Goal: Transaction & Acquisition: Purchase product/service

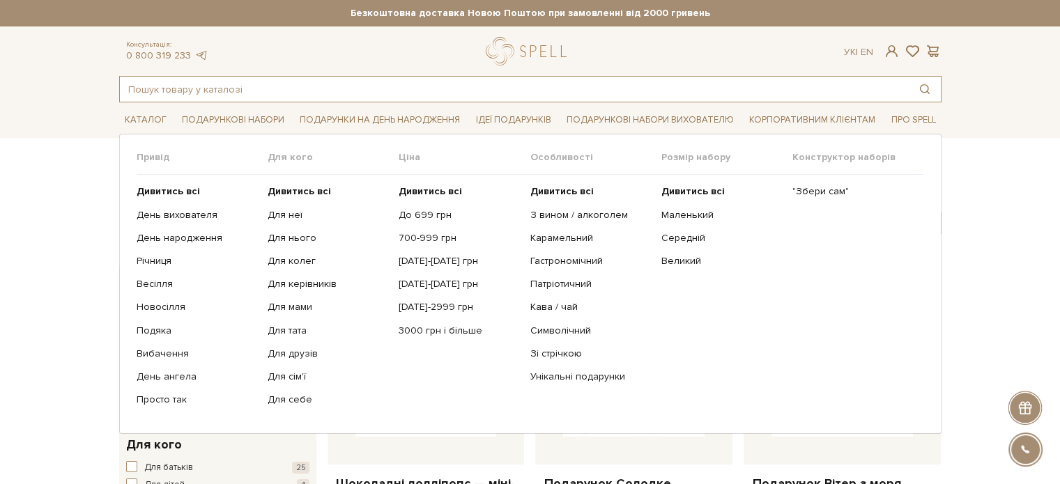
click at [225, 89] on input "text" at bounding box center [514, 89] width 789 height 25
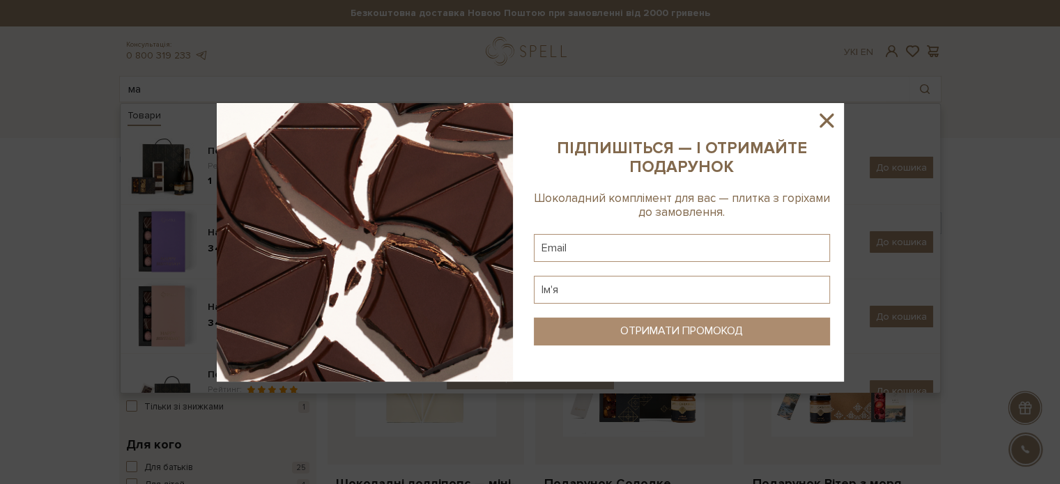
click at [822, 121] on icon at bounding box center [827, 121] width 24 height 24
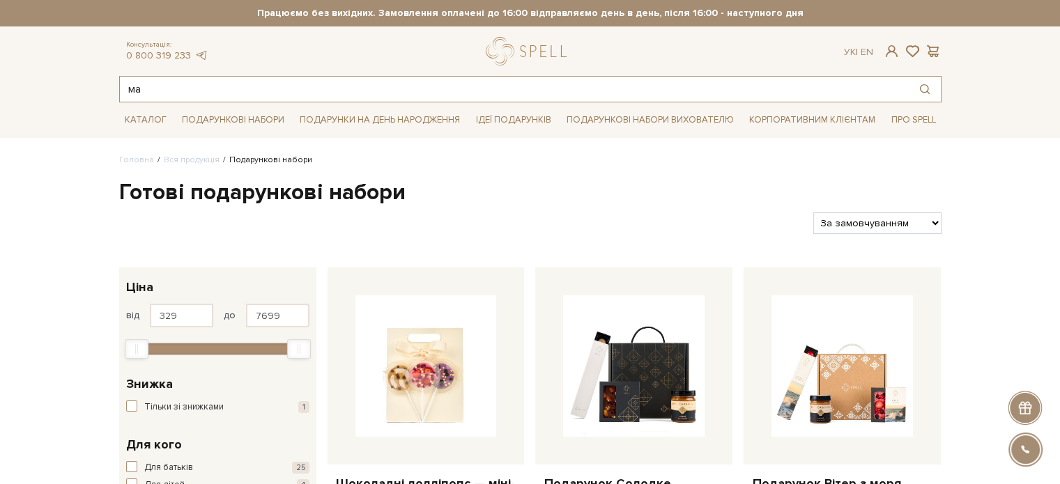
click at [198, 91] on input "ма" at bounding box center [514, 89] width 789 height 25
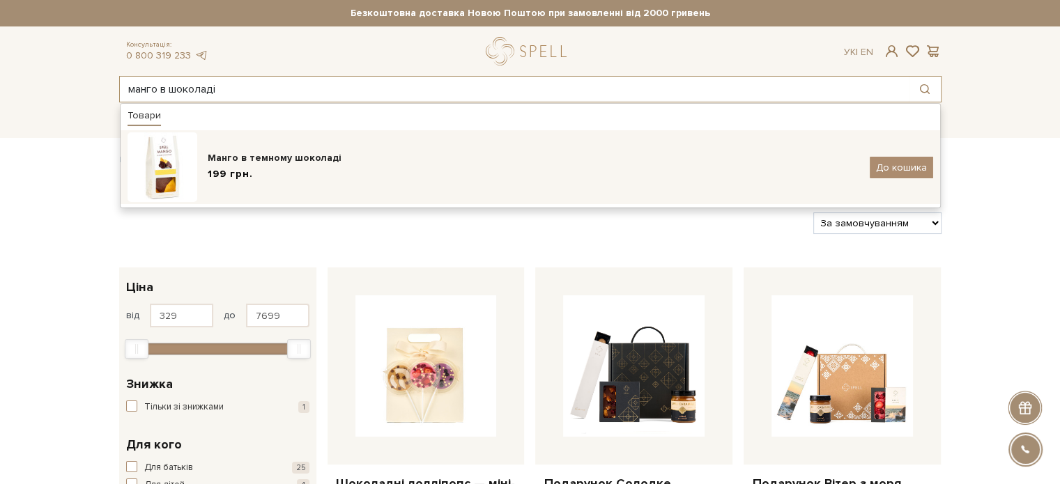
type input "манго в шоколаді"
click at [270, 158] on div "Манго в темному шоколаді" at bounding box center [534, 158] width 652 height 14
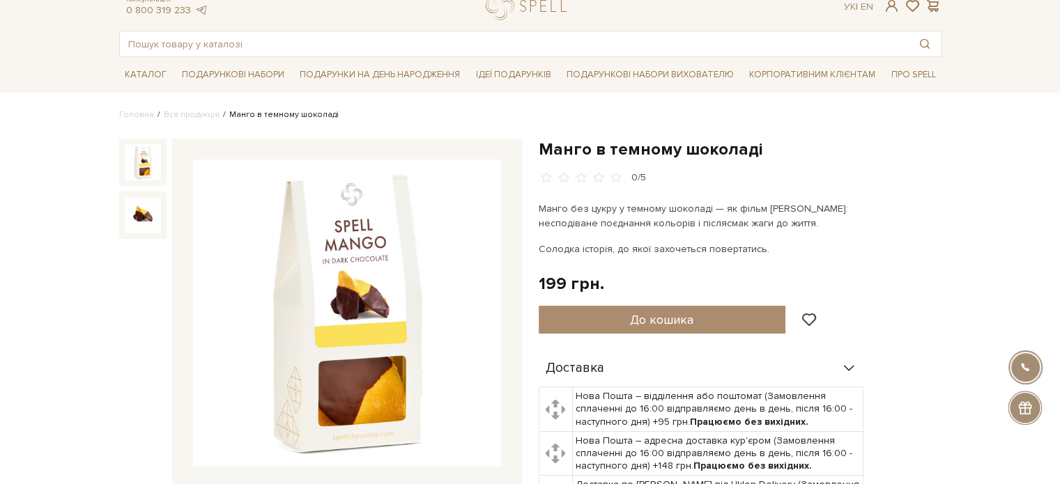
scroll to position [70, 0]
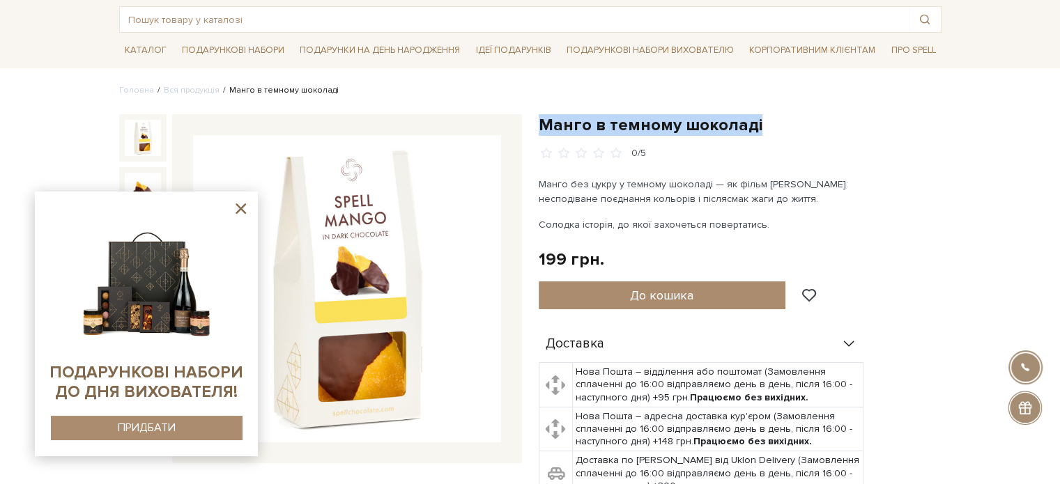
drag, startPoint x: 758, startPoint y: 126, endPoint x: 557, endPoint y: 128, distance: 201.4
click at [541, 124] on h1 "Манго в темному шоколаді" at bounding box center [740, 125] width 403 height 22
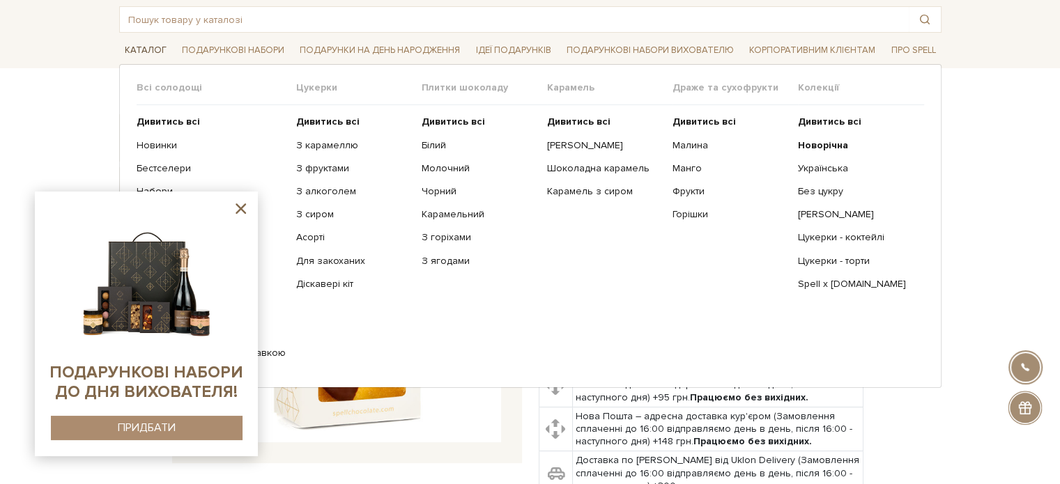
click at [142, 45] on link "Каталог" at bounding box center [145, 51] width 53 height 22
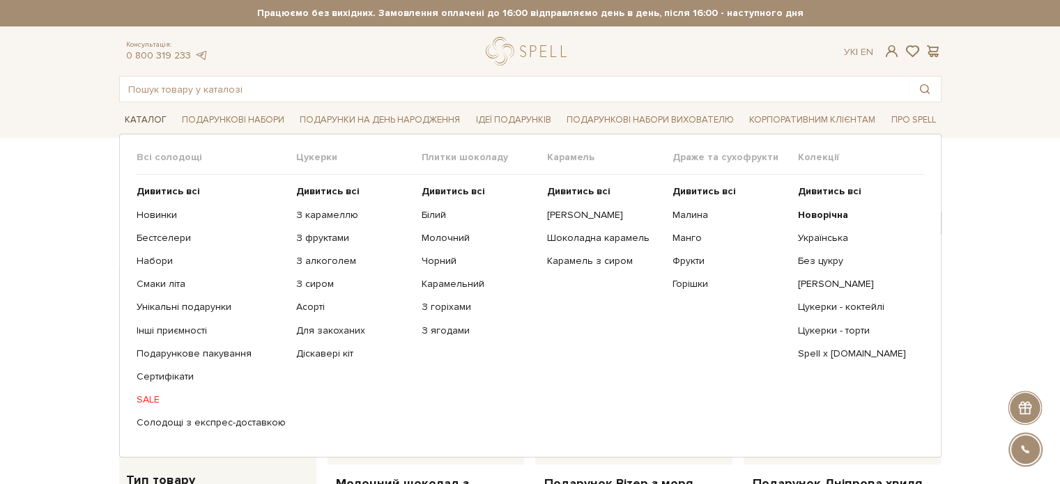
click at [141, 128] on link "Каталог" at bounding box center [145, 120] width 53 height 22
click at [151, 220] on link "Новинки" at bounding box center [211, 215] width 149 height 13
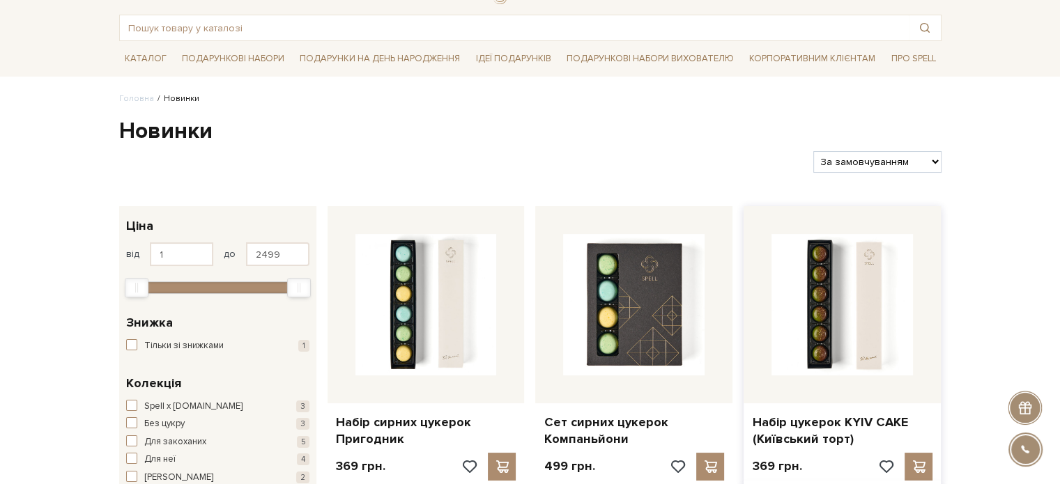
scroll to position [209, 0]
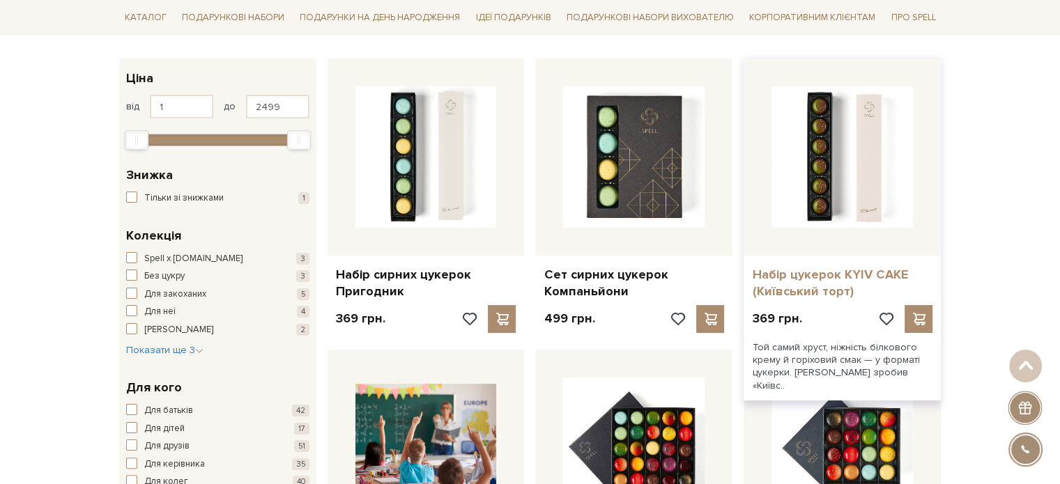
click at [813, 280] on link "Набір цукерок KYIV CAKE (Київський торт)" at bounding box center [842, 283] width 181 height 33
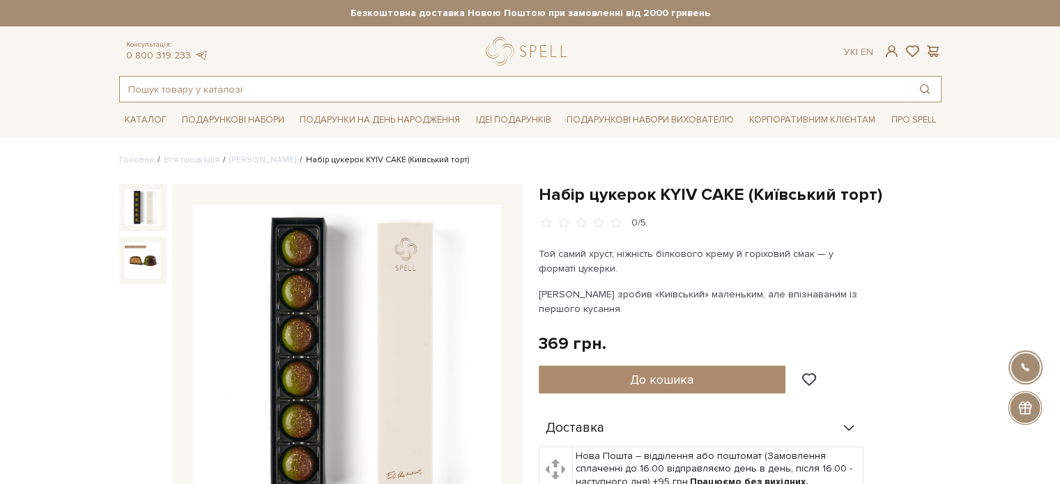
drag, startPoint x: 171, startPoint y: 93, endPoint x: 185, endPoint y: 86, distance: 16.5
click at [171, 93] on input "text" at bounding box center [514, 89] width 789 height 25
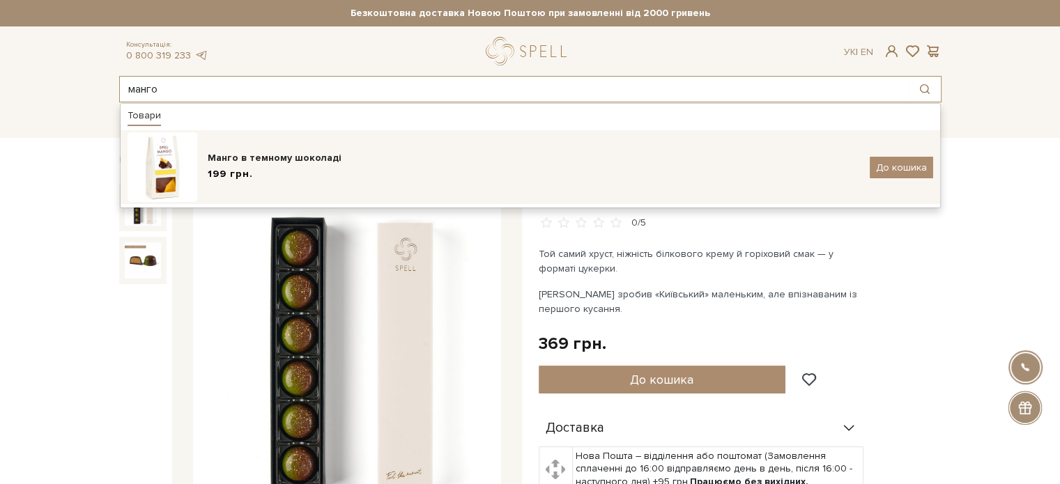
type input "манго"
click at [259, 153] on div "Манго в темному шоколаді" at bounding box center [534, 158] width 652 height 14
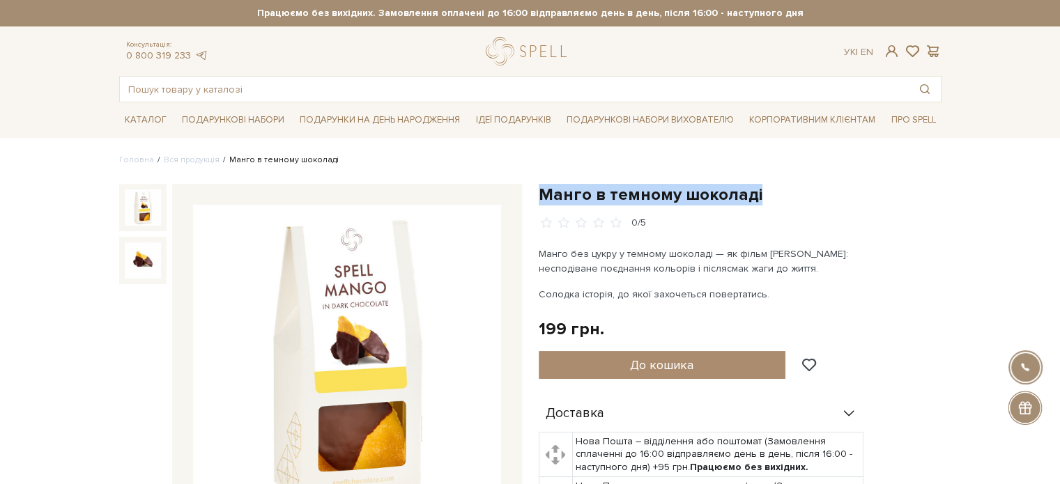
drag, startPoint x: 681, startPoint y: 198, endPoint x: 549, endPoint y: 194, distance: 131.8
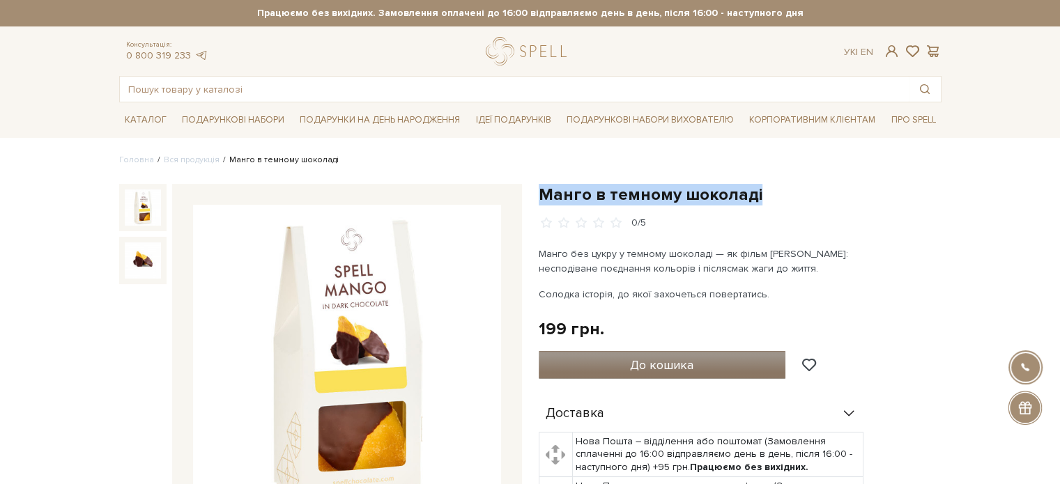
click at [667, 364] on span "До кошика" at bounding box center [661, 365] width 63 height 15
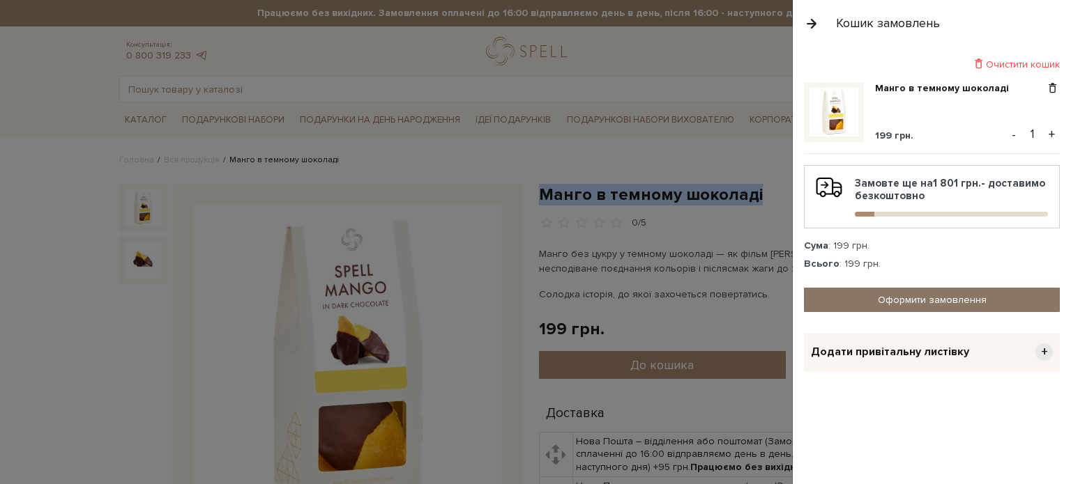
click at [904, 300] on link "Оформити замовлення" at bounding box center [932, 300] width 256 height 24
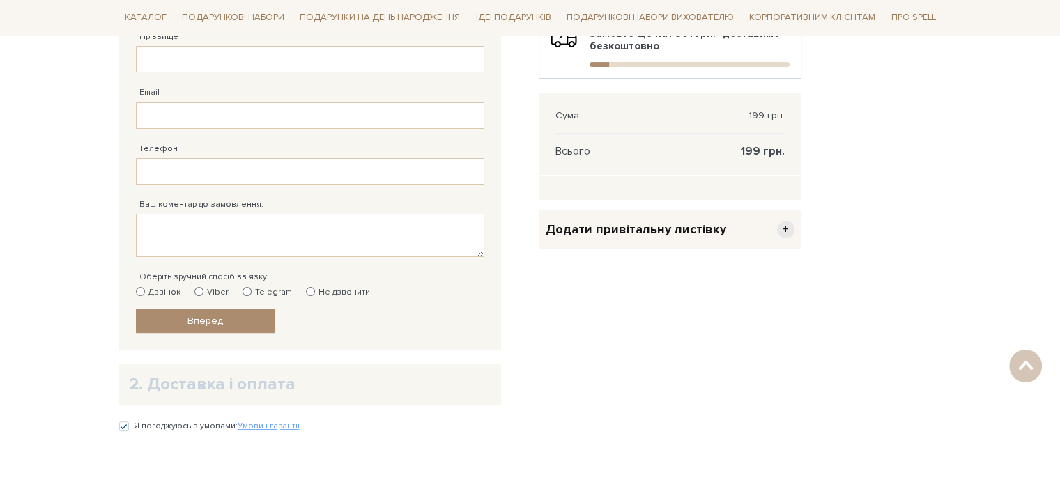
scroll to position [348, 0]
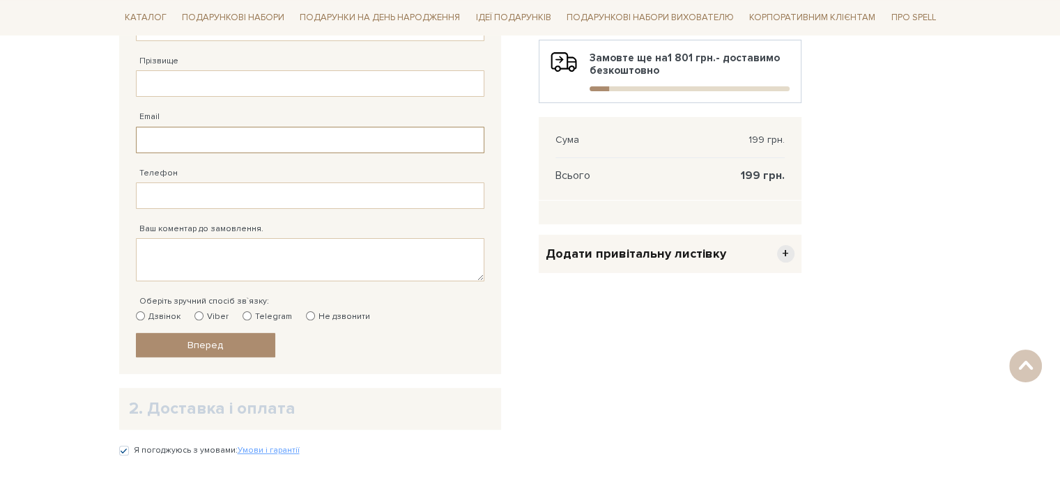
type input "admin"
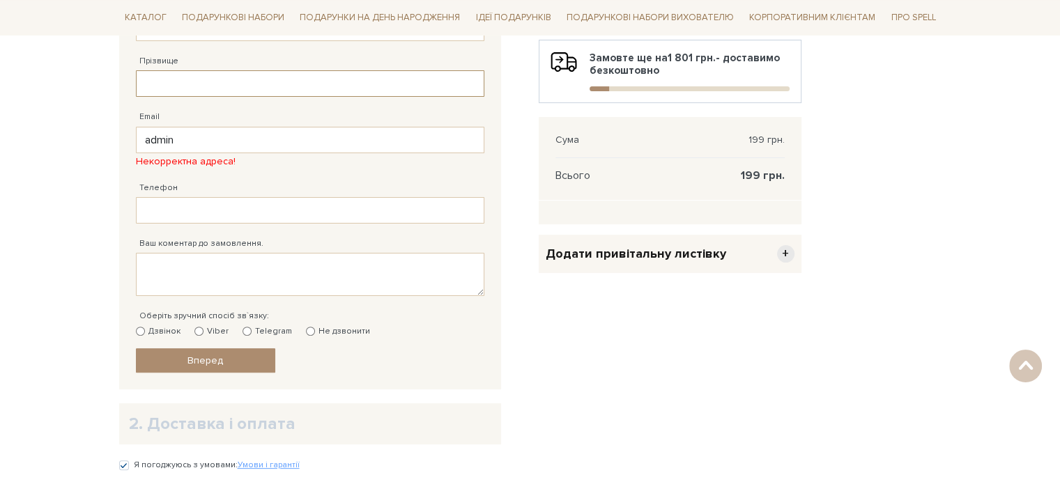
click at [170, 89] on input "Прізвище" at bounding box center [310, 83] width 348 height 26
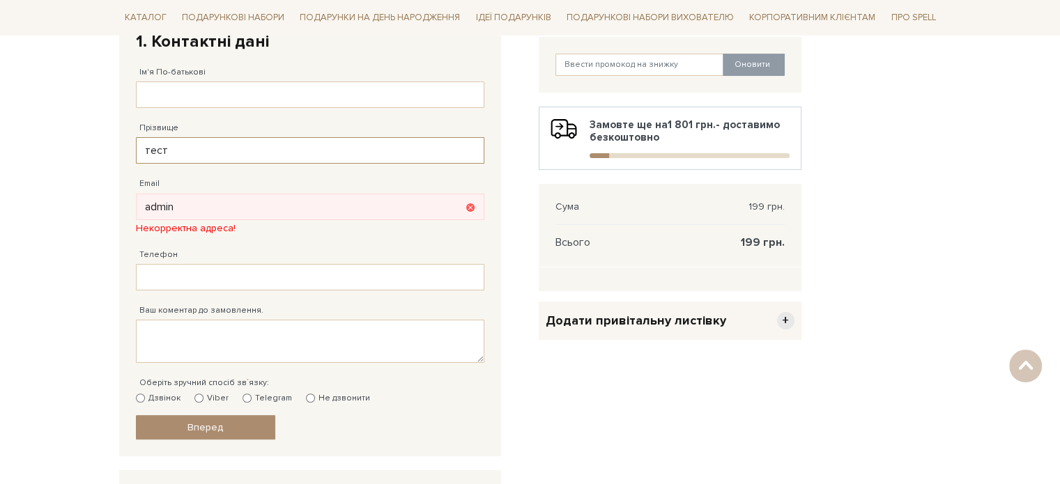
scroll to position [279, 0]
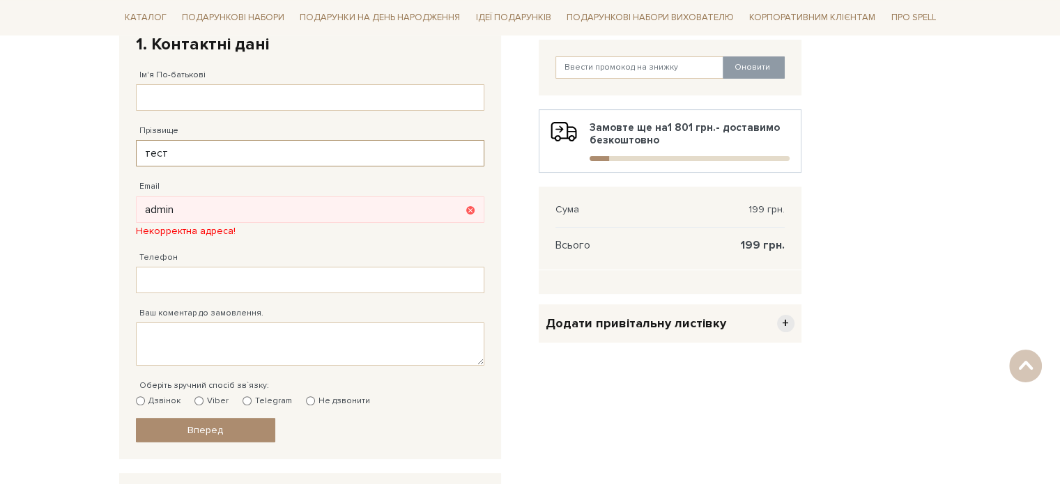
type input "тест"
drag, startPoint x: 201, startPoint y: 111, endPoint x: 197, endPoint y: 105, distance: 7.5
click at [199, 108] on fieldset "Відправити Для себе У подарунок 1. Контактні дані Ім'я По-батькові Заповніть по…" at bounding box center [310, 226] width 348 height 433
click at [197, 102] on input "Ім'я По-батькові" at bounding box center [310, 97] width 348 height 26
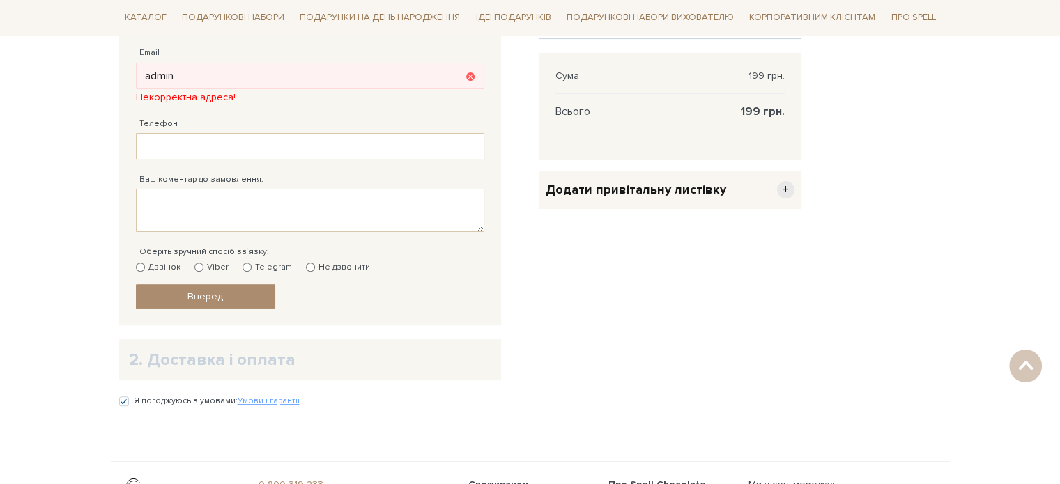
scroll to position [348, 0]
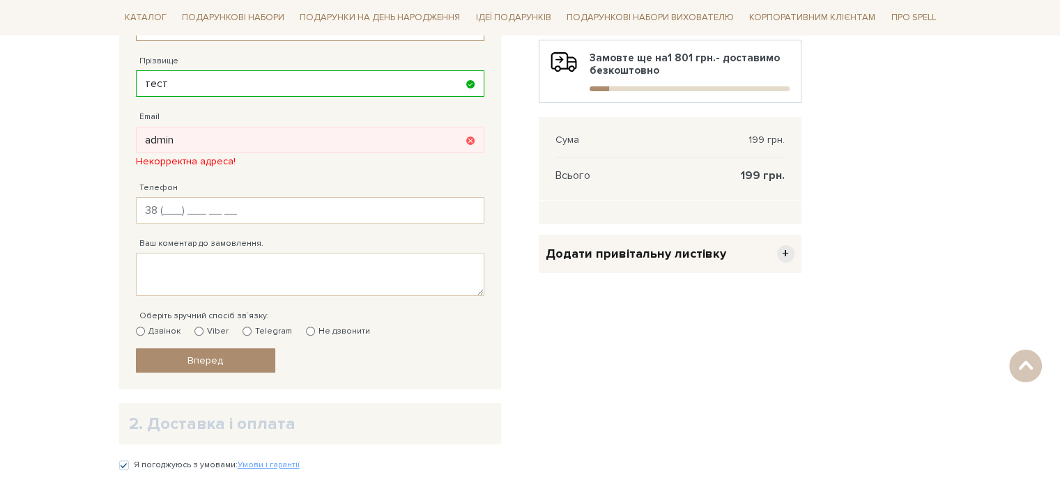
type input "тест"
click at [190, 216] on input "Телефон" at bounding box center [310, 210] width 348 height 26
type input "38 (730) 457 75 47"
click at [231, 244] on label "Ваш коментар до замовлення." at bounding box center [201, 244] width 124 height 13
click at [231, 253] on textarea "Ваш коментар до замовлення." at bounding box center [310, 274] width 348 height 43
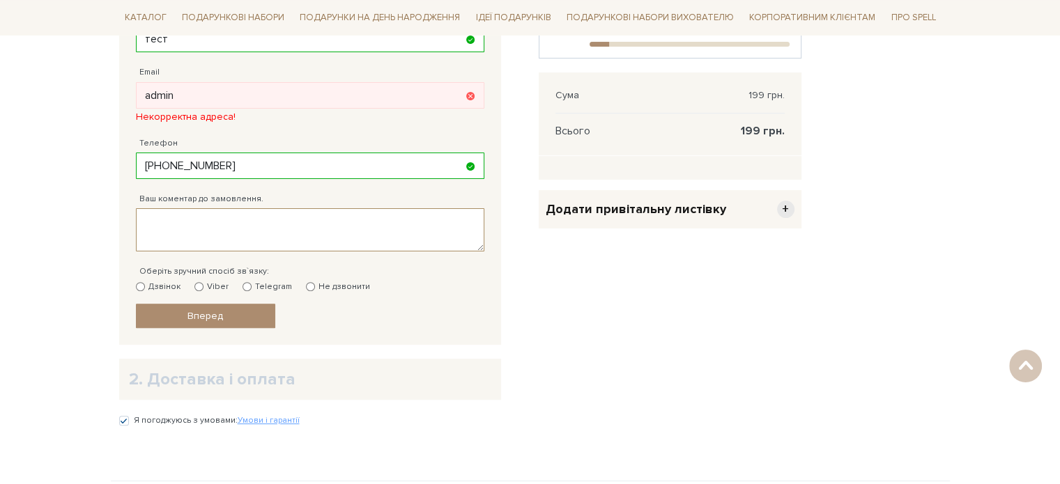
scroll to position [418, 0]
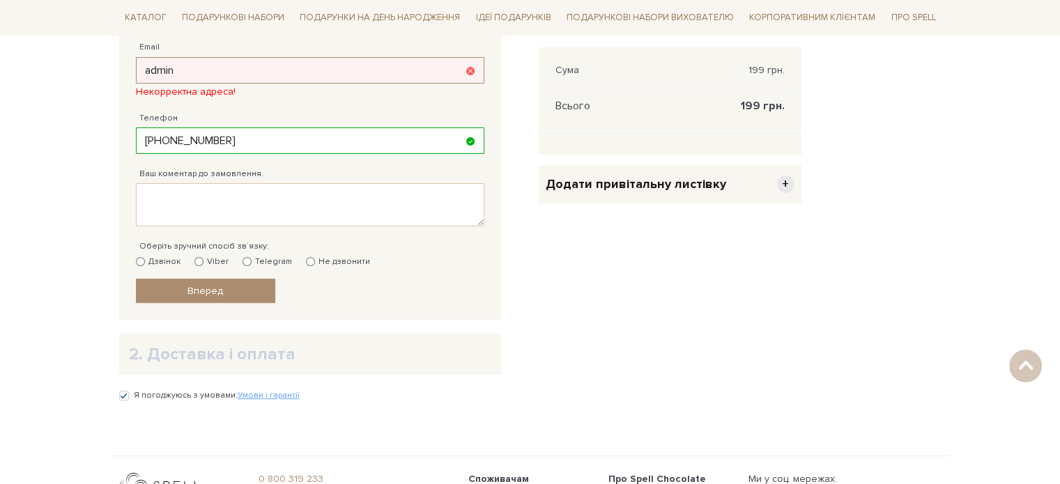
click at [190, 68] on input "admin" at bounding box center [310, 70] width 348 height 26
type input "a"
type input "е"
type input "tanya123@gmail.com"
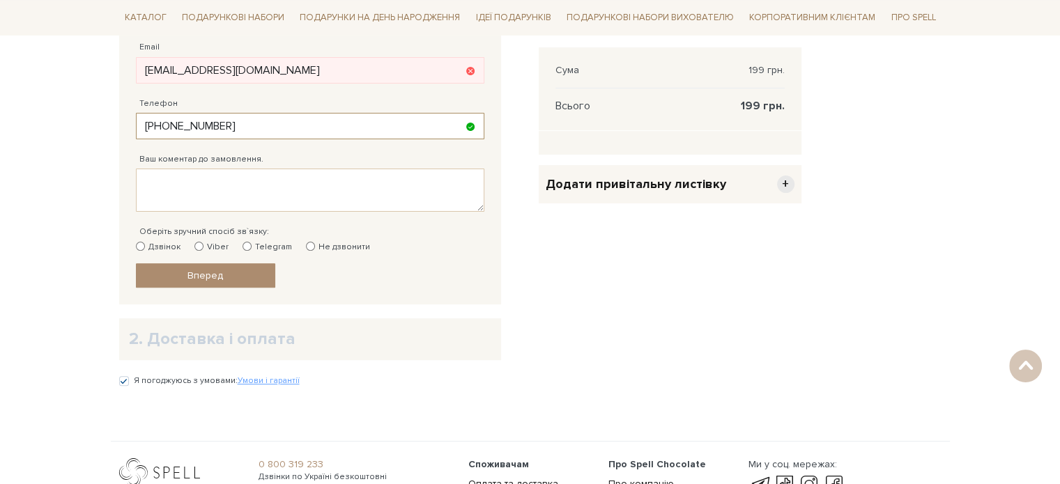
click at [323, 132] on input "38 (730) 457 75 47" at bounding box center [310, 126] width 348 height 26
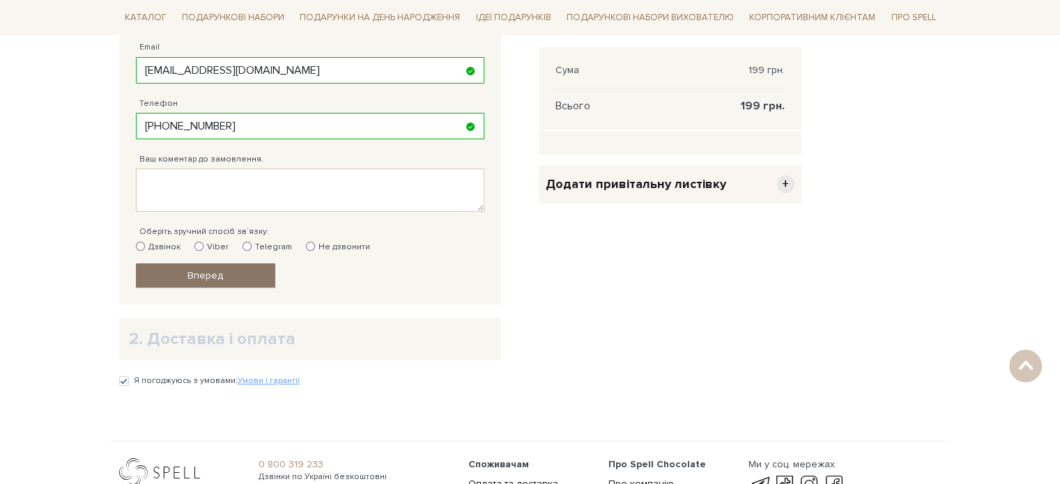
click at [215, 274] on span "Вперед" at bounding box center [205, 276] width 36 height 12
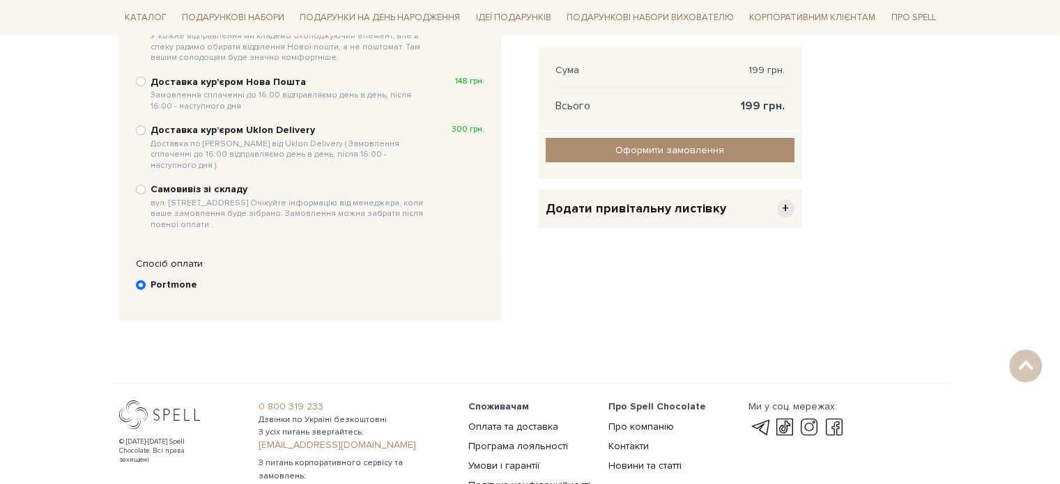
scroll to position [271, 0]
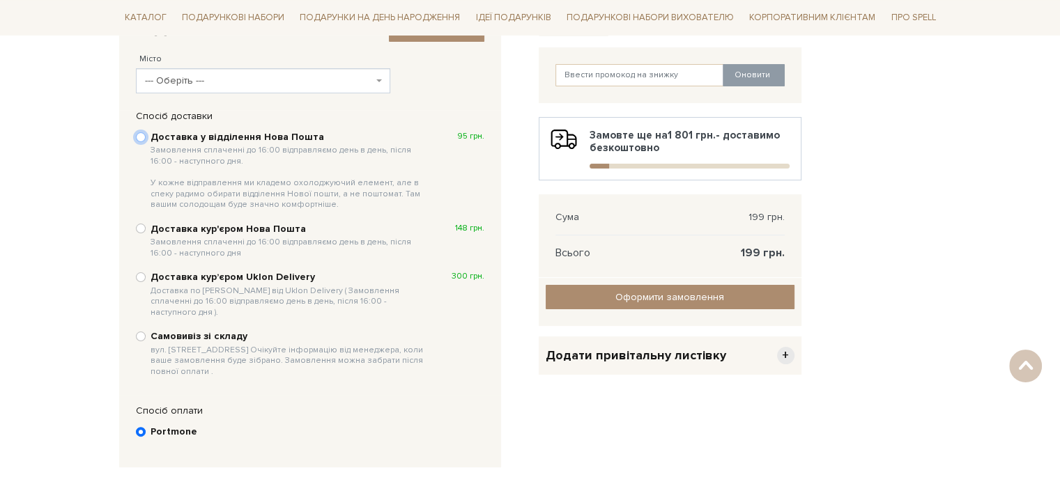
click at [137, 136] on input "Доставка у відділення Нова Пошта Замовлення сплаченні до 16:00 відправляємо ден…" at bounding box center [141, 137] width 10 height 10
radio input "true"
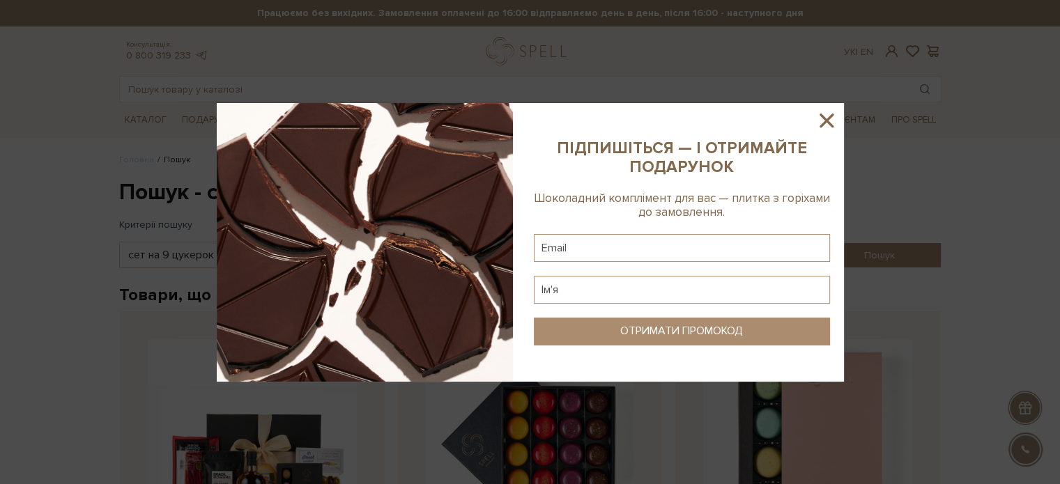
click at [823, 116] on icon at bounding box center [827, 121] width 24 height 24
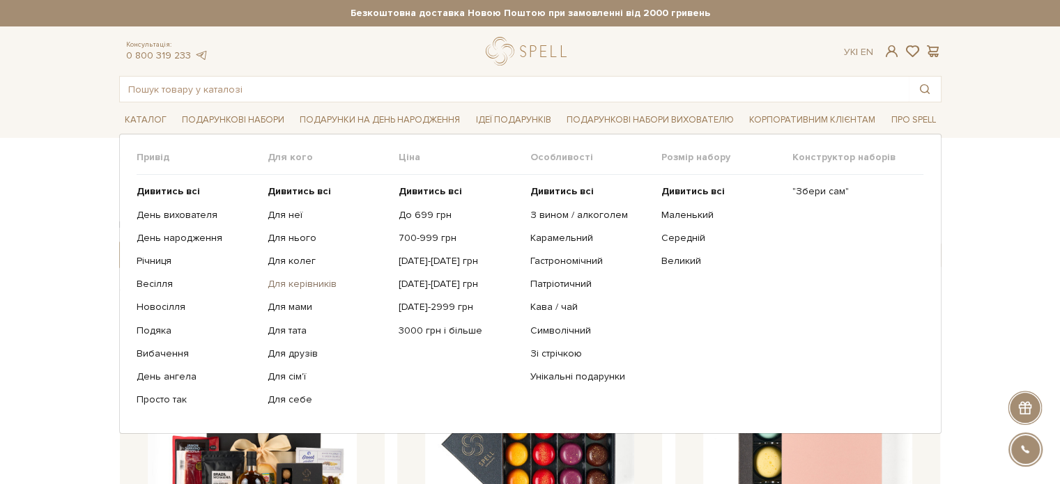
click at [308, 284] on link "Для керівників" at bounding box center [328, 284] width 121 height 13
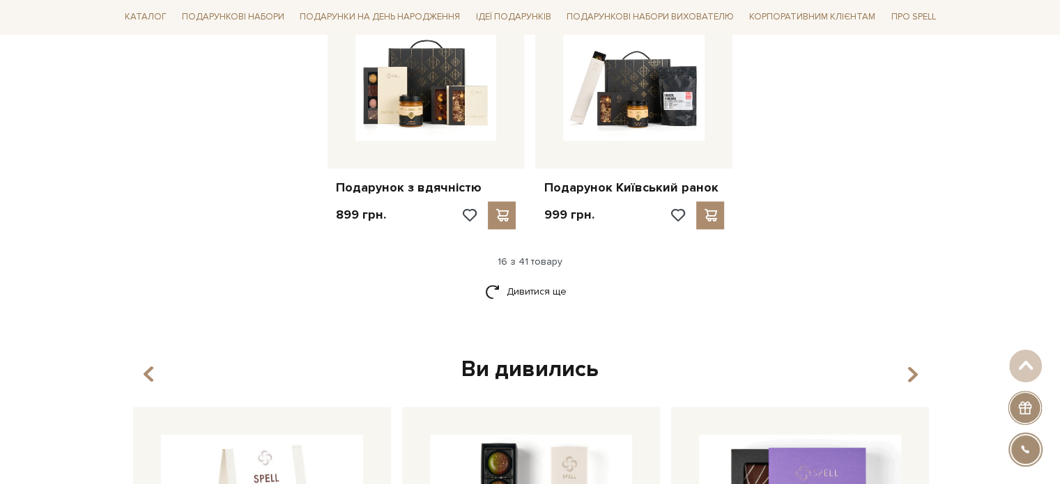
scroll to position [1812, 0]
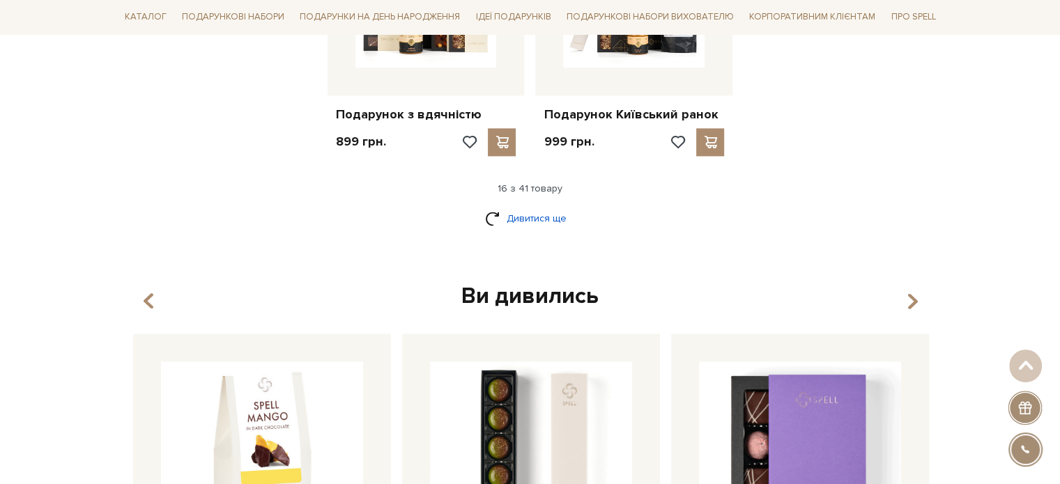
click at [528, 206] on link "Дивитися ще" at bounding box center [530, 218] width 91 height 24
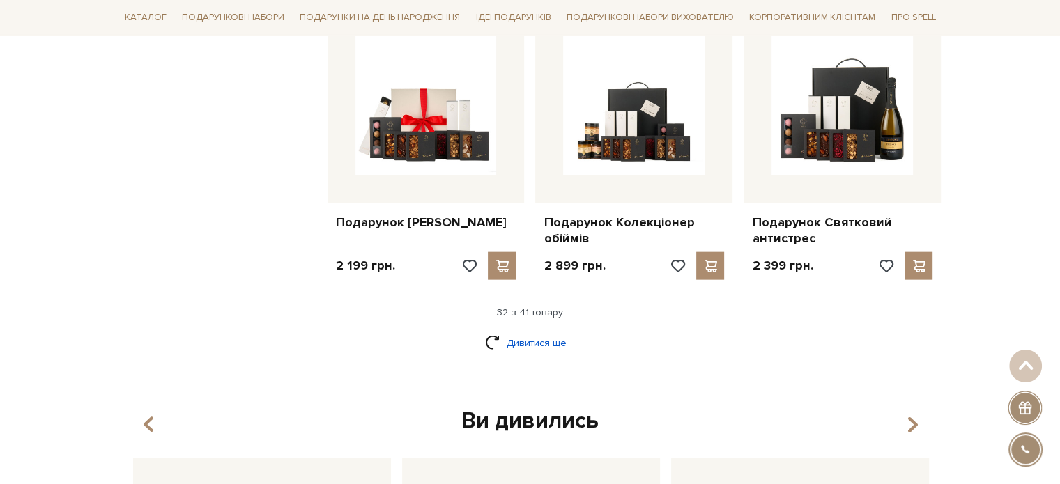
scroll to position [3136, 0]
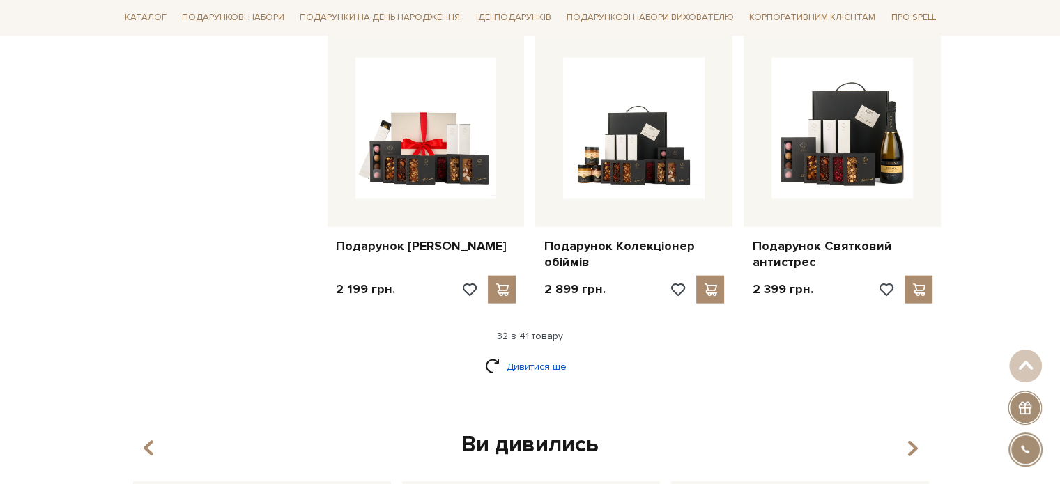
click at [522, 355] on link "Дивитися ще" at bounding box center [530, 367] width 91 height 24
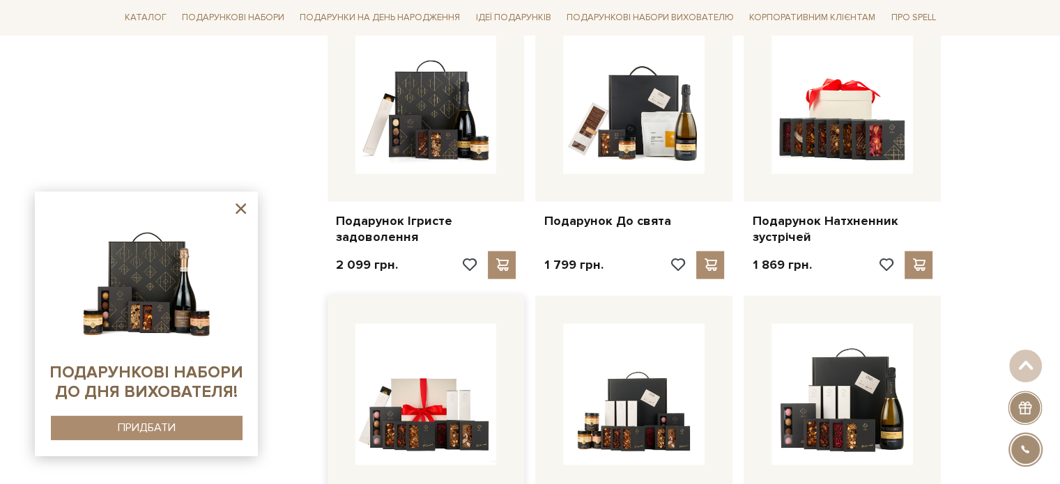
scroll to position [2788, 0]
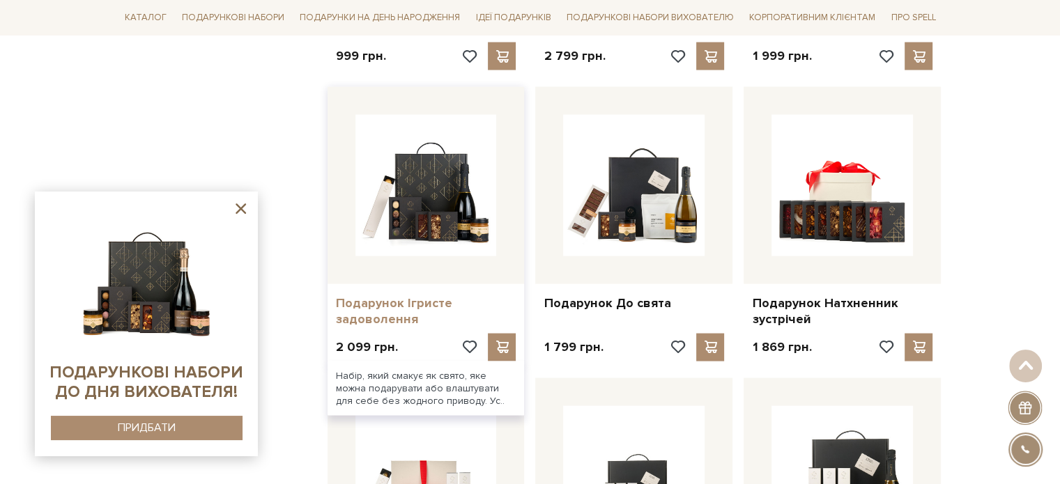
click at [414, 296] on link "Подарунок Ігристе задоволення" at bounding box center [426, 312] width 181 height 33
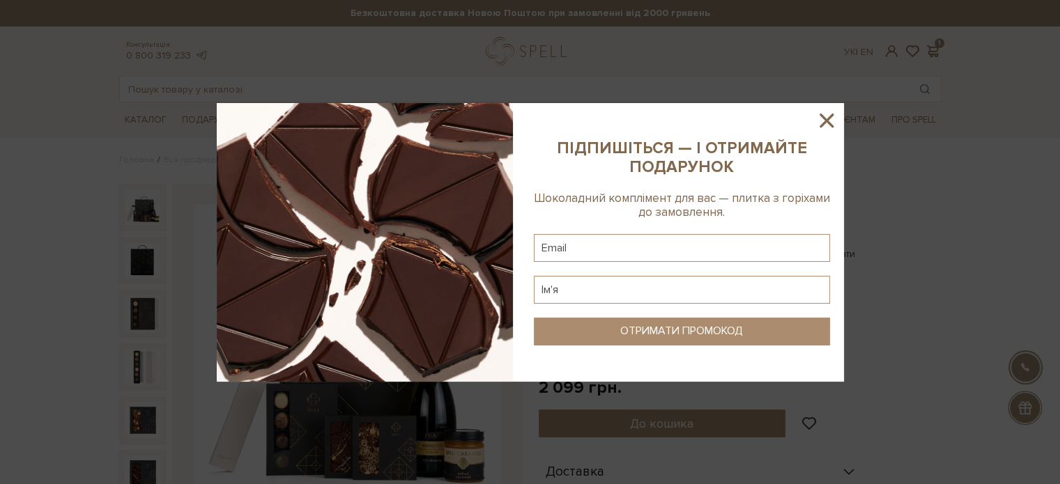
click at [825, 119] on icon at bounding box center [827, 121] width 24 height 24
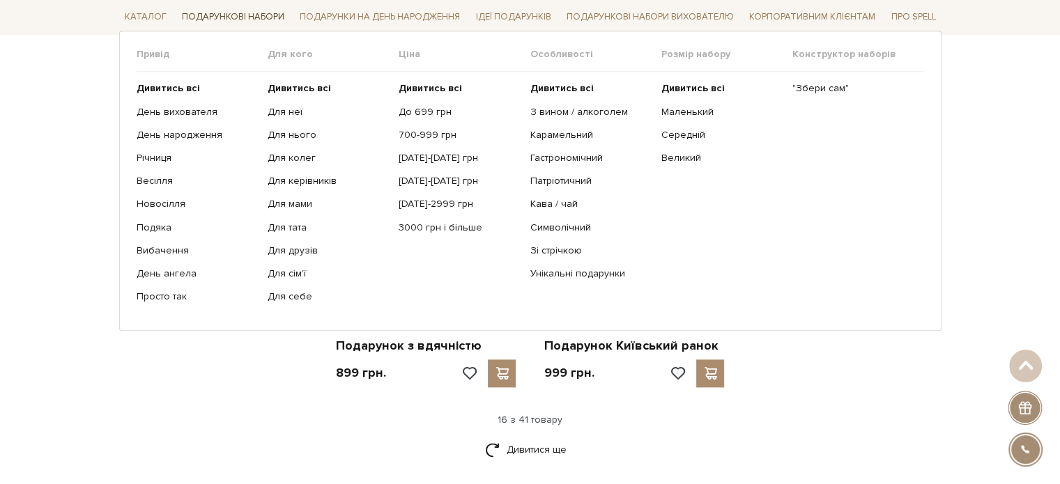
scroll to position [1581, 0]
click at [282, 180] on link "Для керівників" at bounding box center [328, 182] width 121 height 13
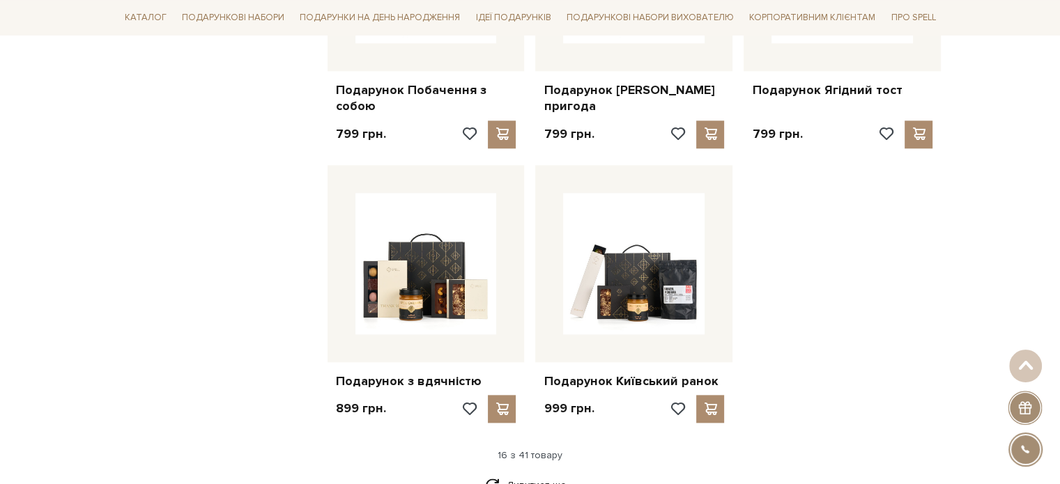
scroll to position [1673, 0]
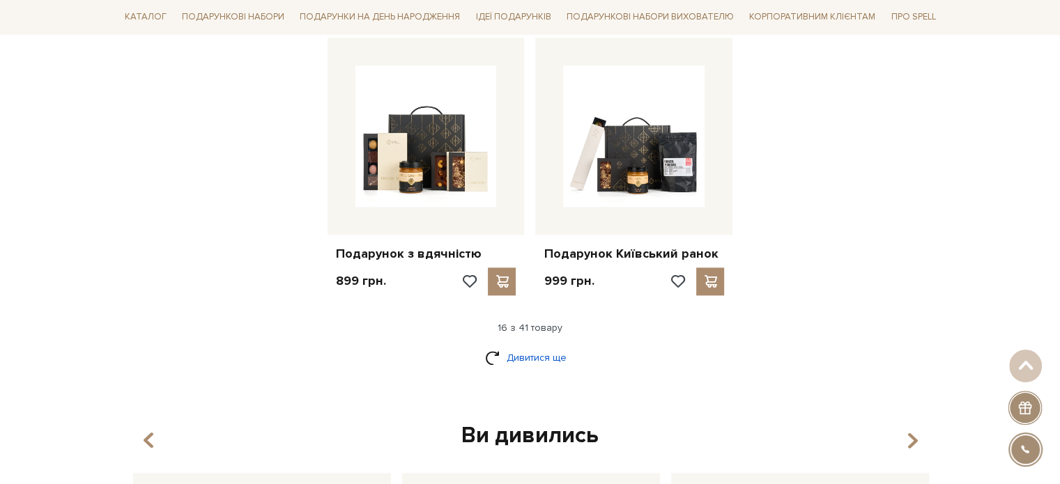
click at [538, 346] on link "Дивитися ще" at bounding box center [530, 358] width 91 height 24
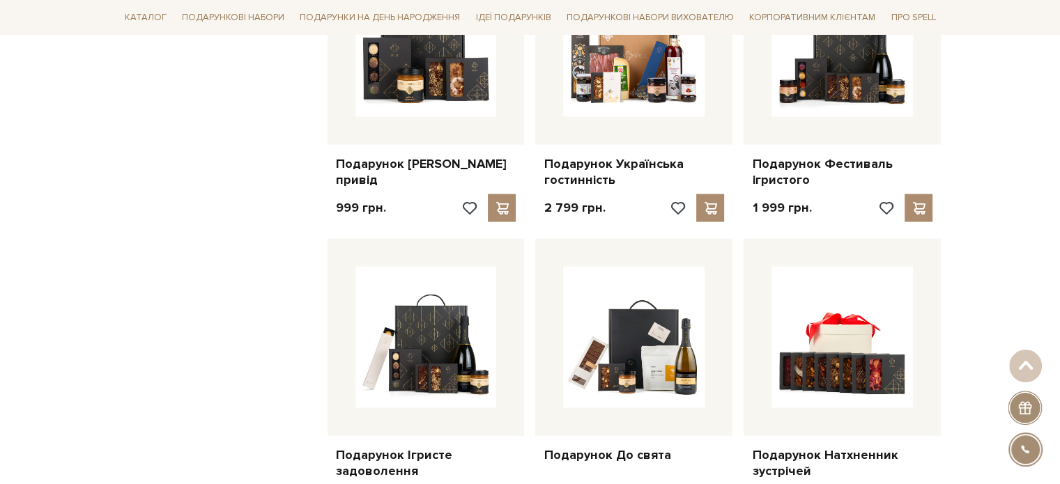
scroll to position [2579, 0]
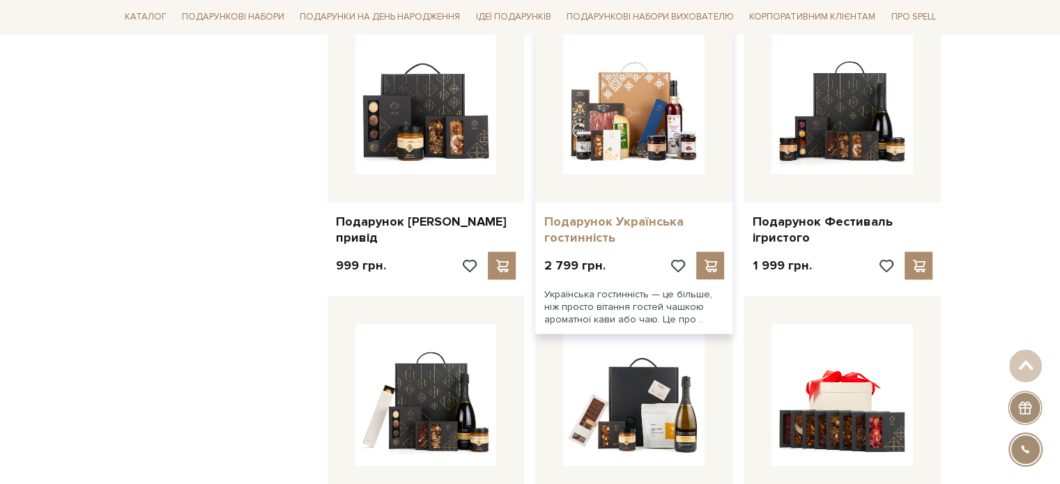
click at [595, 213] on link "Подарунок Українська гостинність" at bounding box center [634, 229] width 181 height 33
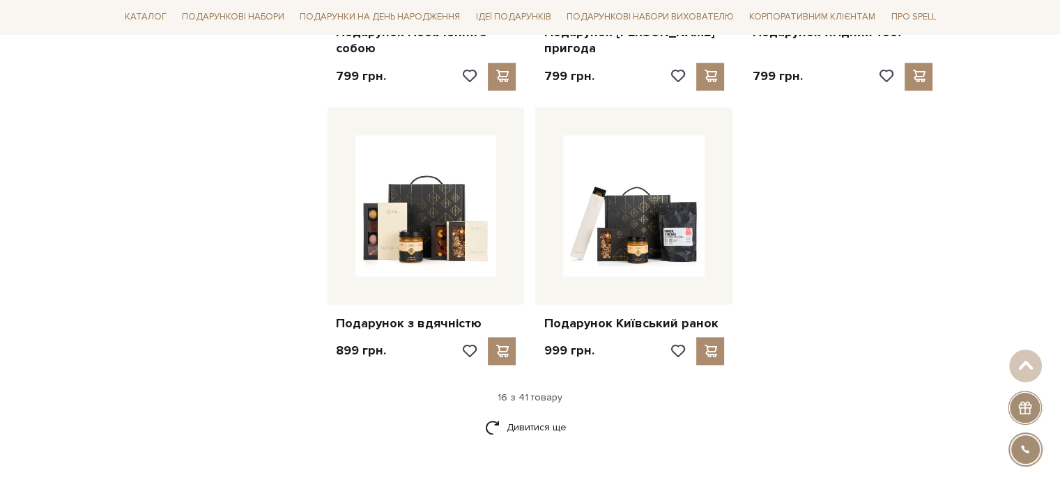
scroll to position [1720, 0]
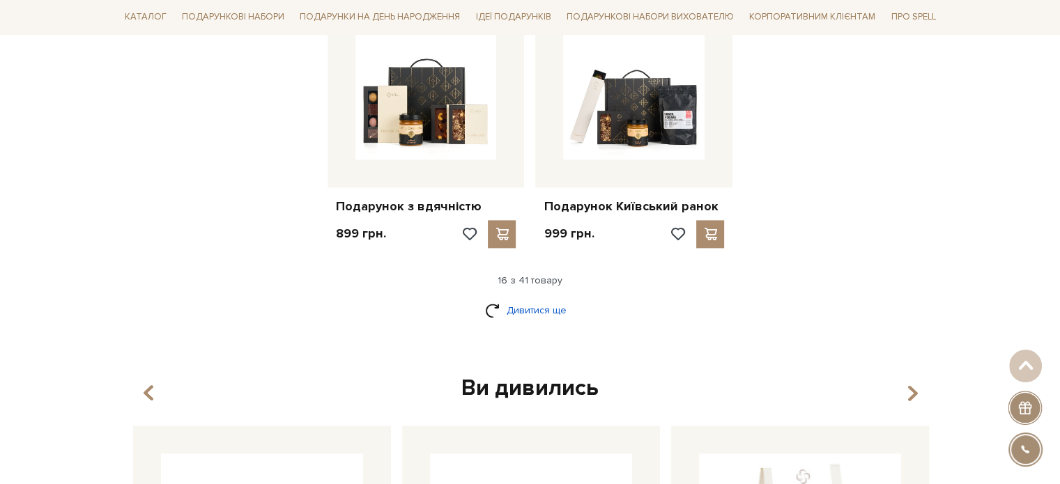
click at [535, 298] on link "Дивитися ще" at bounding box center [530, 310] width 91 height 24
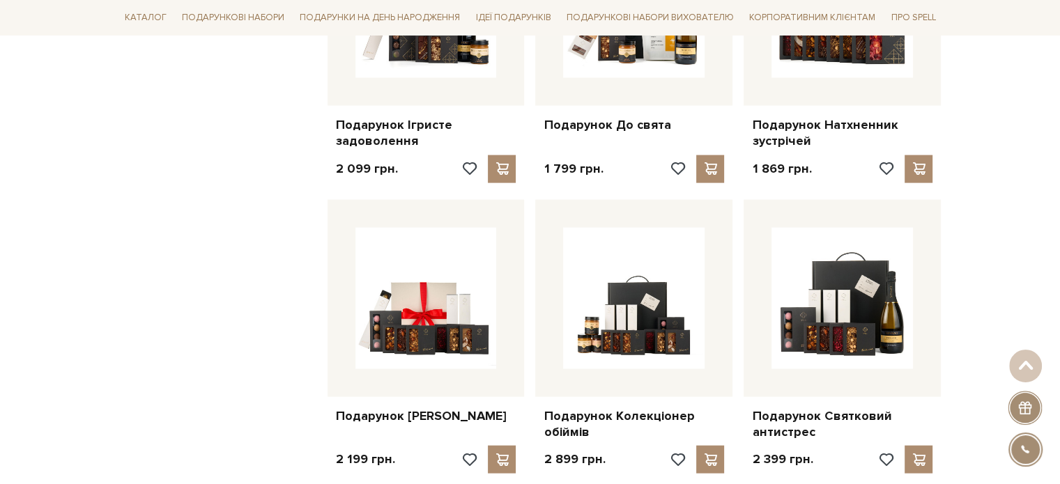
scroll to position [3044, 0]
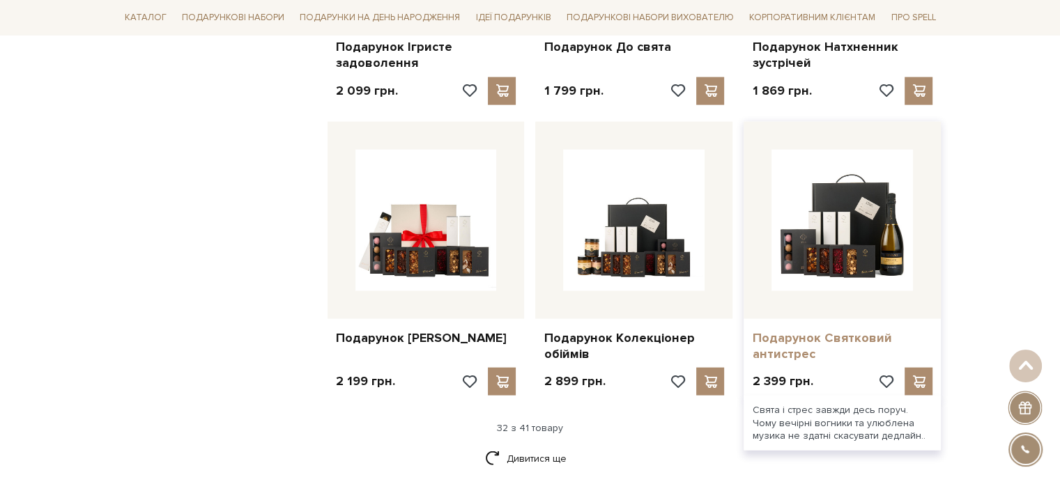
click at [845, 330] on link "Подарунок Святковий антистрес" at bounding box center [842, 346] width 181 height 33
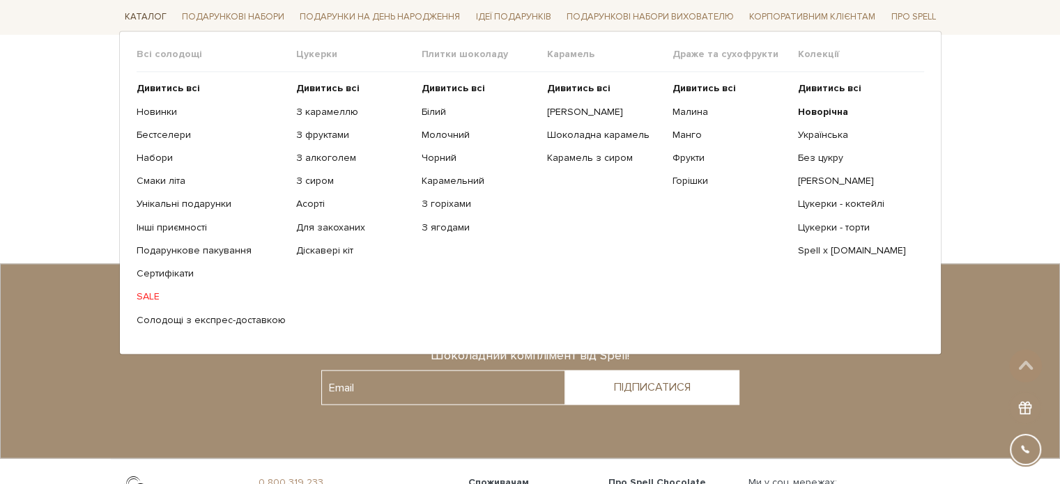
scroll to position [2543, 0]
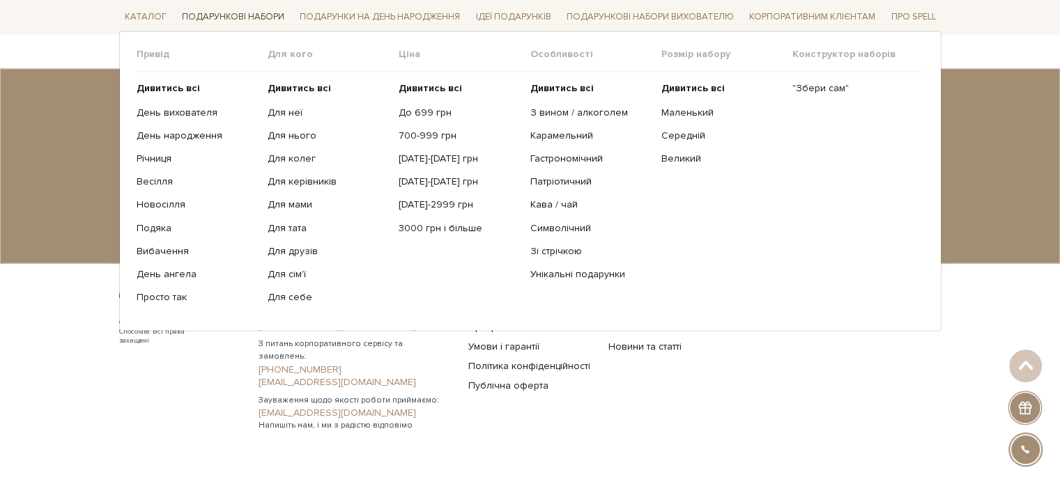
click at [259, 16] on link "Подарункові набори" at bounding box center [233, 18] width 114 height 22
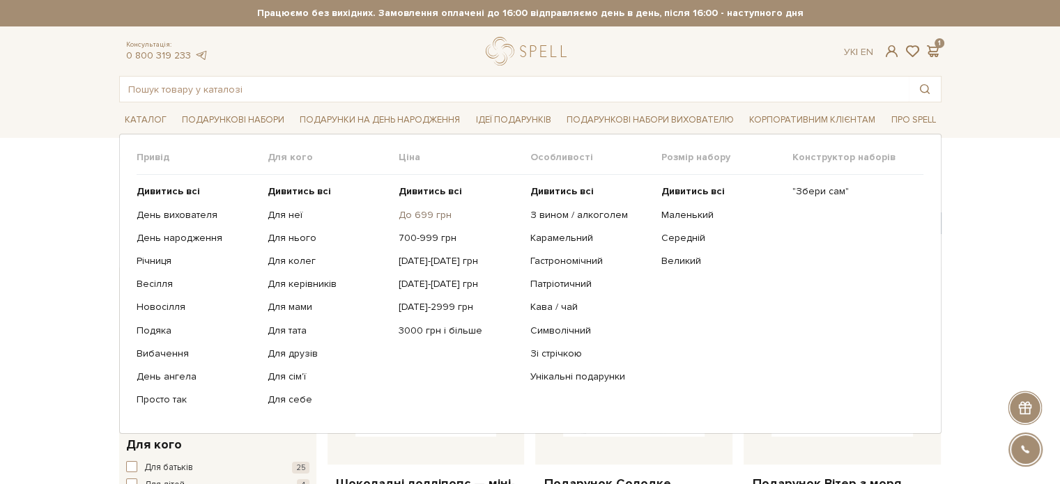
scroll to position [279, 0]
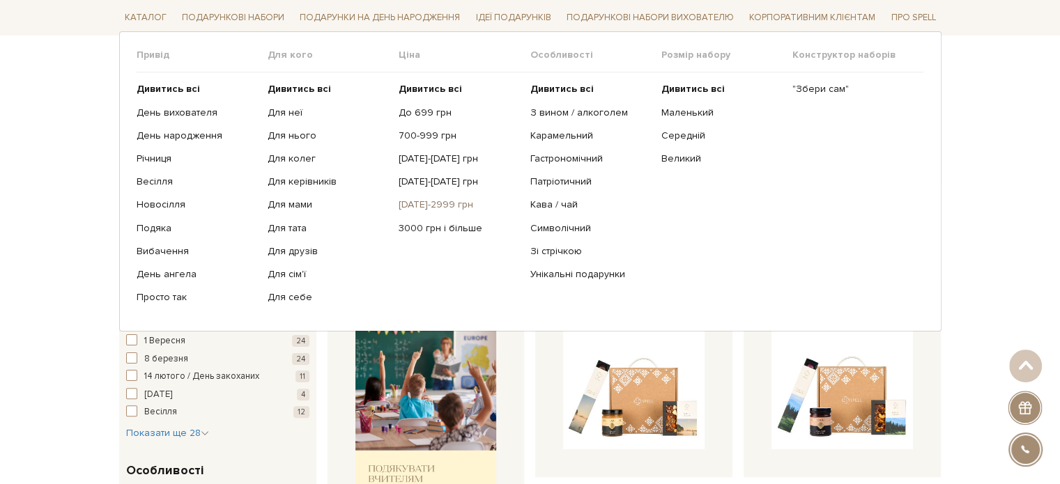
click at [433, 203] on link "[DATE]-2999 грн" at bounding box center [459, 205] width 121 height 13
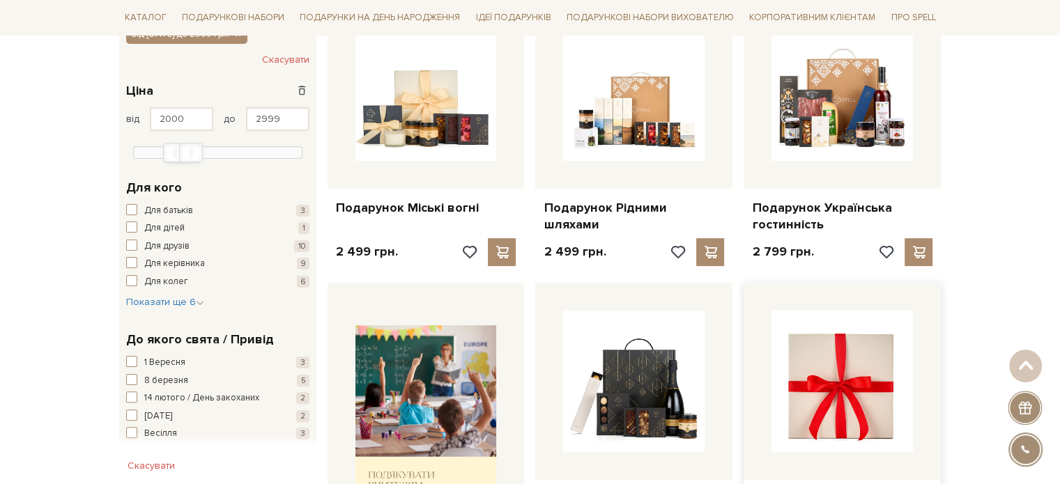
scroll to position [209, 0]
